Goal: Transaction & Acquisition: Purchase product/service

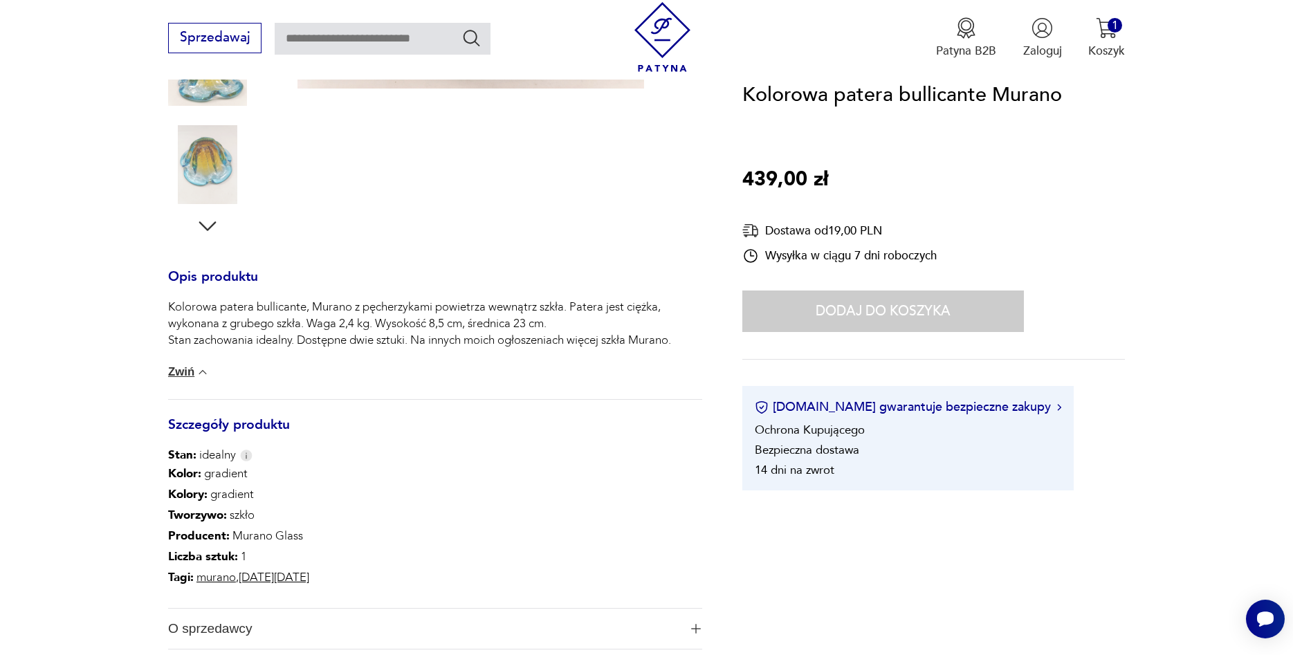
click at [265, 580] on link "[DATE][DATE]" at bounding box center [274, 577] width 71 height 16
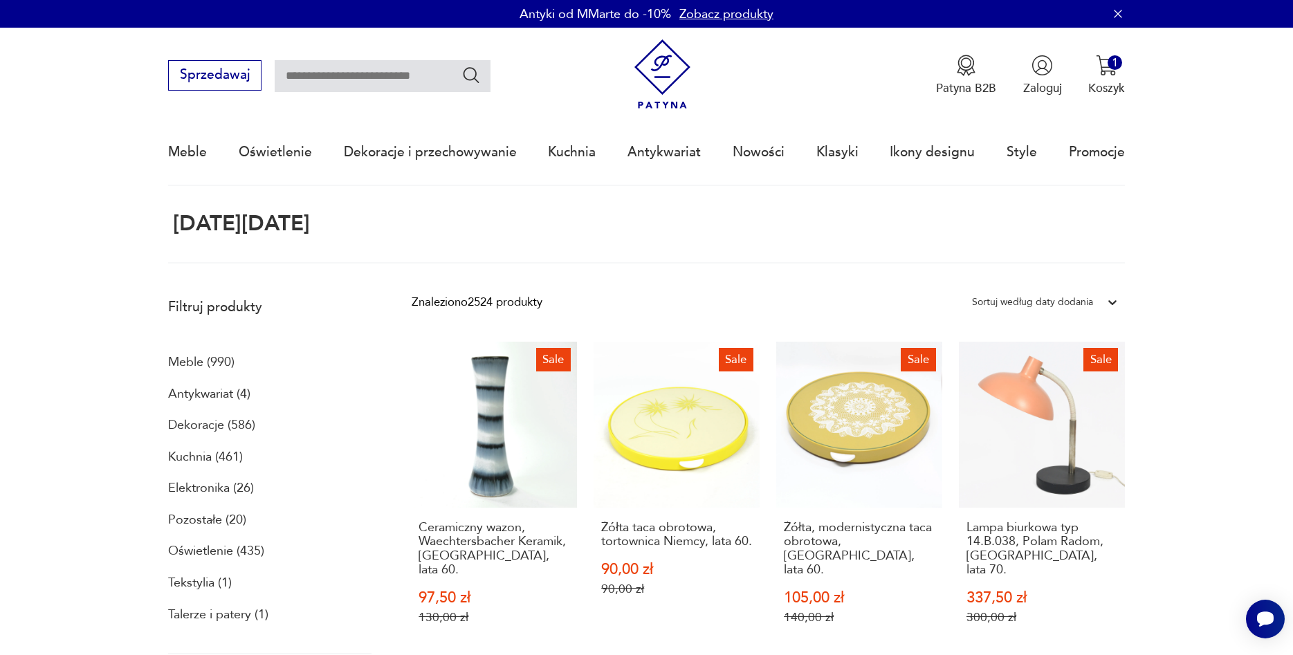
click at [324, 85] on input "text" at bounding box center [383, 76] width 216 height 32
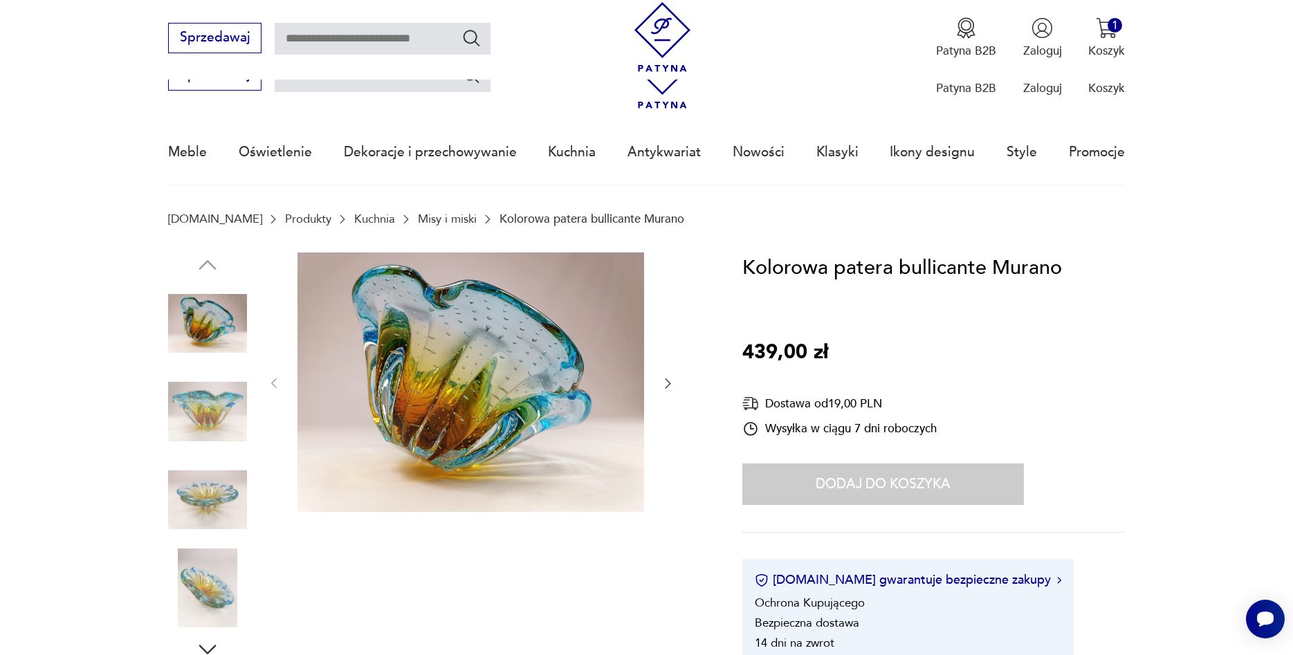
scroll to position [423, 0]
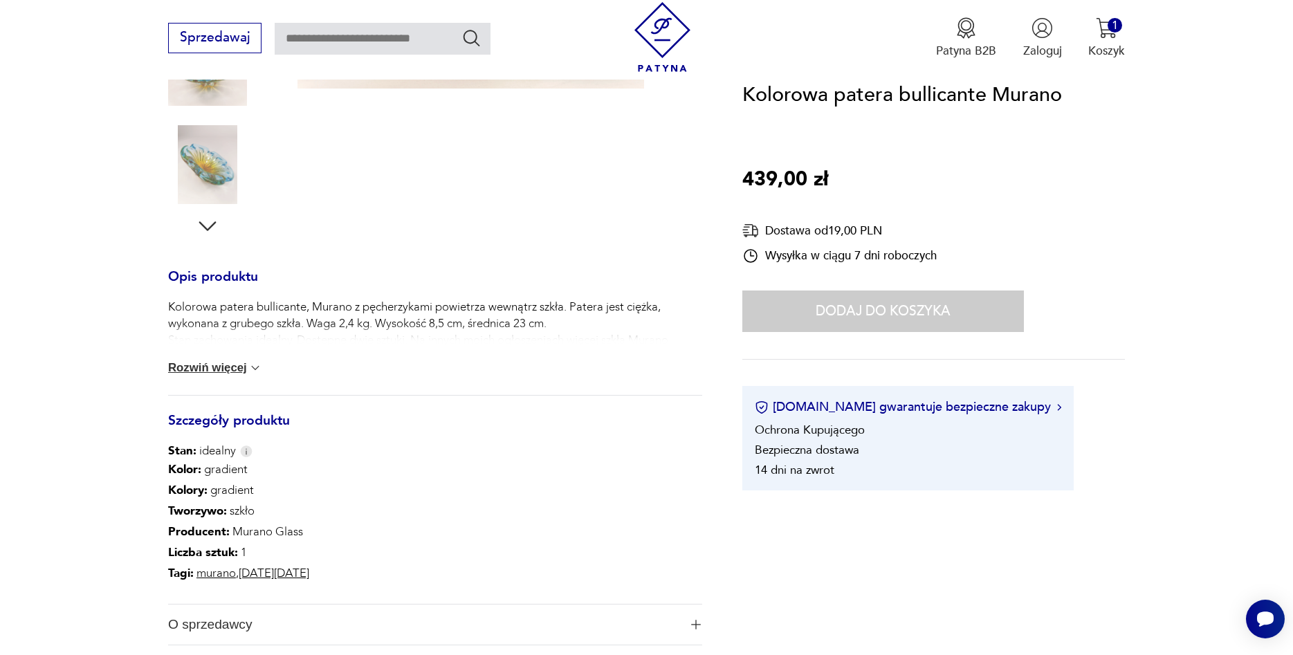
click at [840, 321] on div "Dodaj do koszyka" at bounding box center [883, 312] width 282 height 42
click at [853, 311] on div "Dodaj do koszyka" at bounding box center [883, 312] width 282 height 42
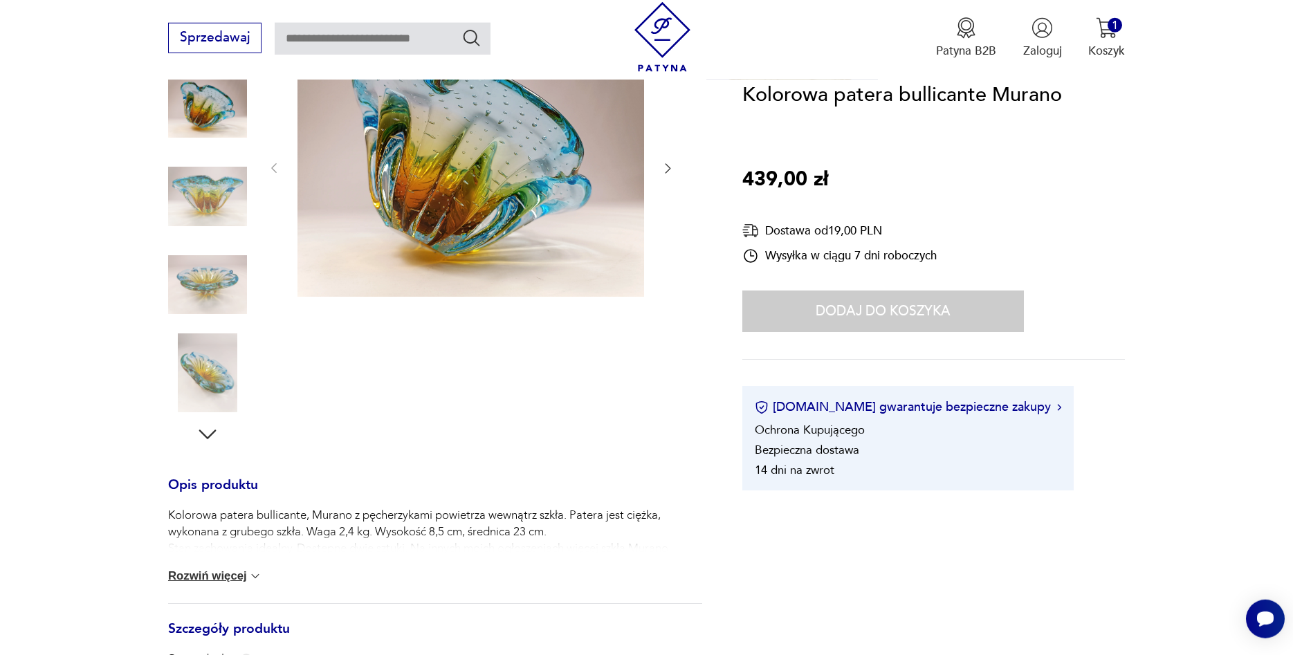
scroll to position [141, 0]
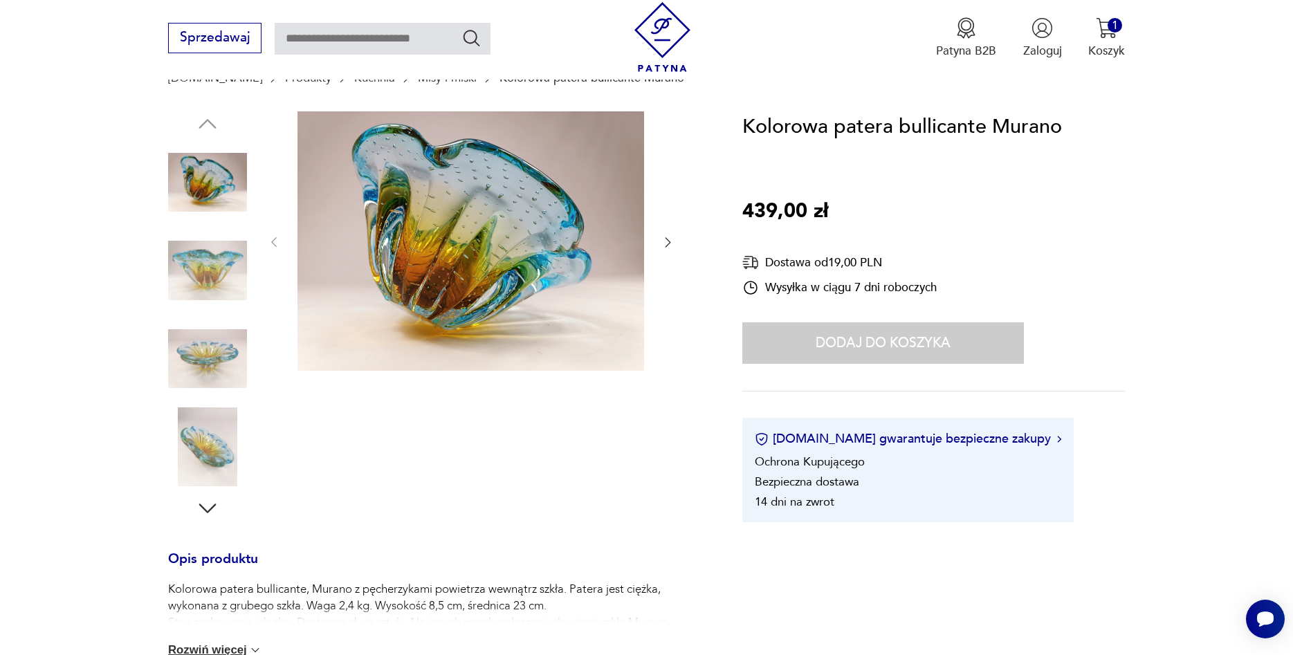
click at [877, 353] on div "Dodaj do koszyka" at bounding box center [883, 343] width 282 height 42
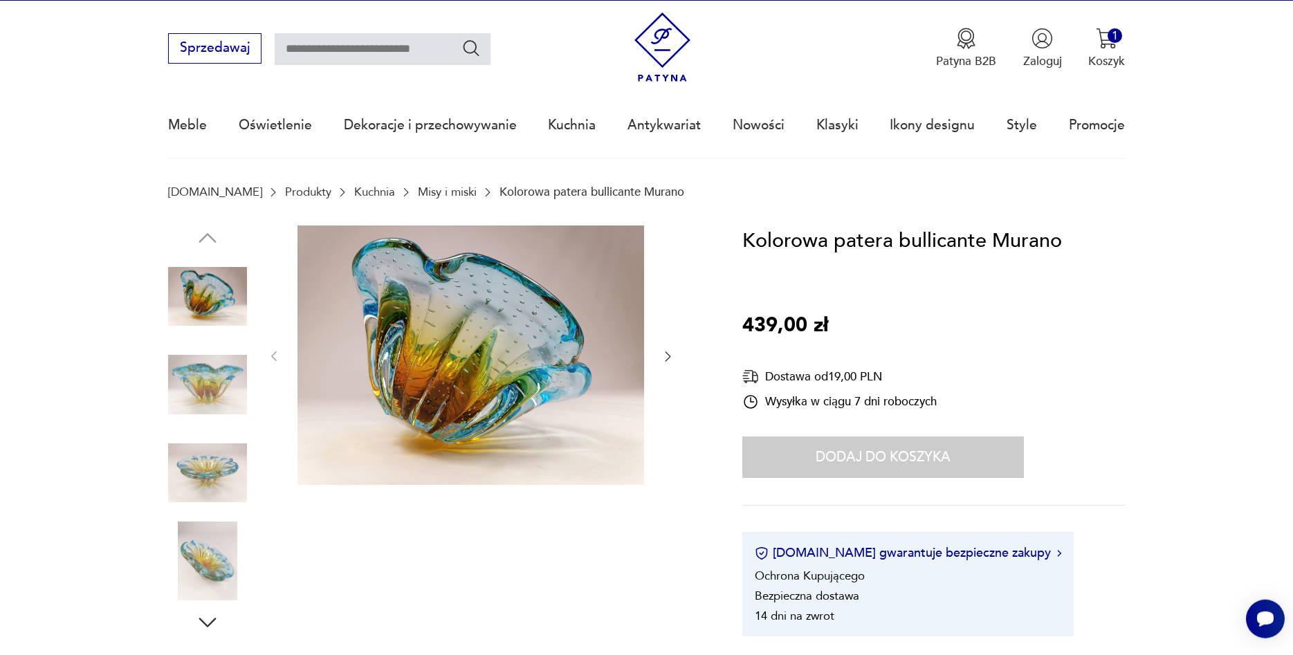
scroll to position [0, 0]
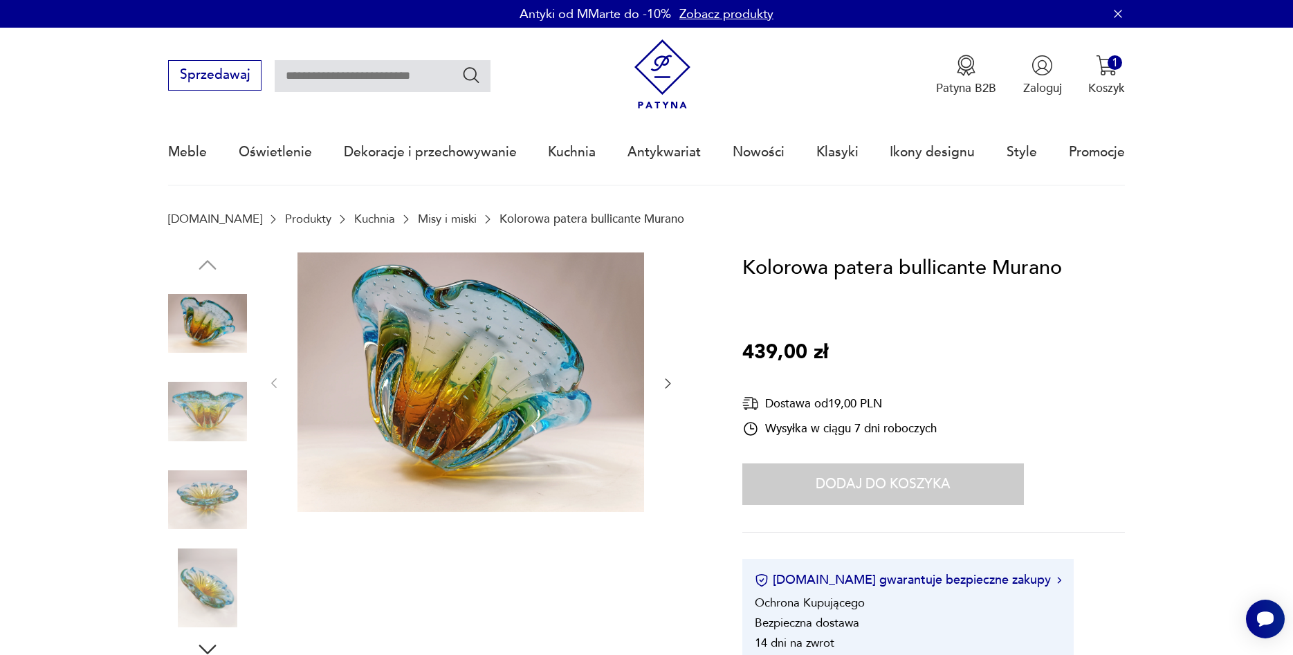
click at [859, 470] on div "Dodaj do koszyka" at bounding box center [883, 485] width 282 height 42
click at [856, 489] on div "Dodaj do koszyka" at bounding box center [883, 485] width 282 height 42
click at [804, 426] on div "Wysyłka w ciągu 7 dni roboczych" at bounding box center [839, 429] width 194 height 17
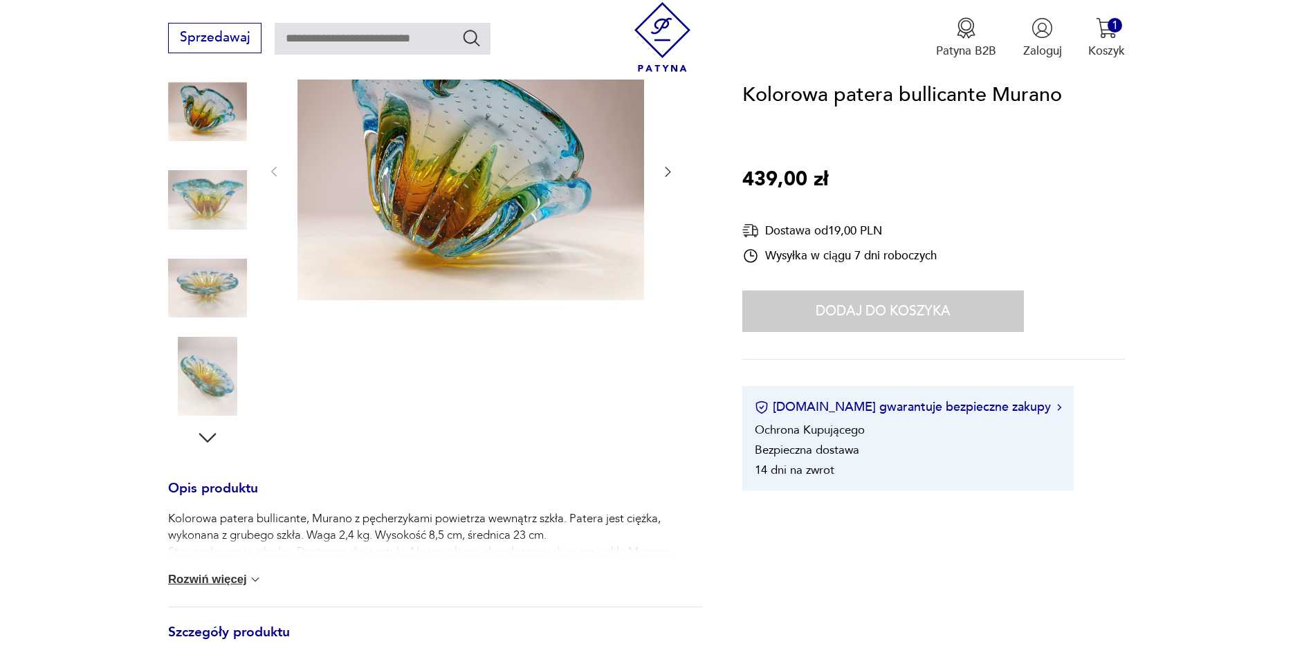
click at [840, 315] on div "Dodaj do koszyka" at bounding box center [883, 312] width 282 height 42
